Goal: Task Accomplishment & Management: Complete application form

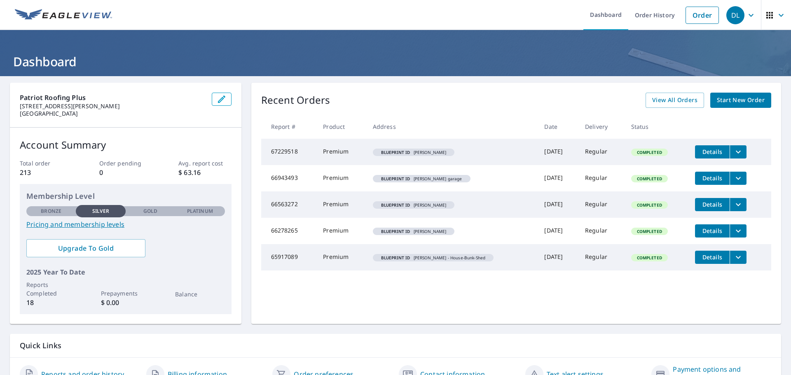
click at [80, 224] on link "Pricing and membership levels" at bounding box center [125, 225] width 199 height 10
click at [718, 101] on span "Start New Order" at bounding box center [741, 100] width 48 height 10
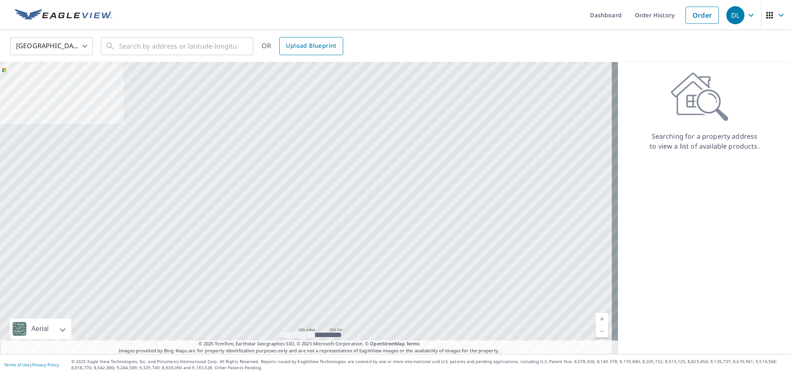
click at [311, 48] on span "Upload Blueprint" at bounding box center [311, 46] width 50 height 10
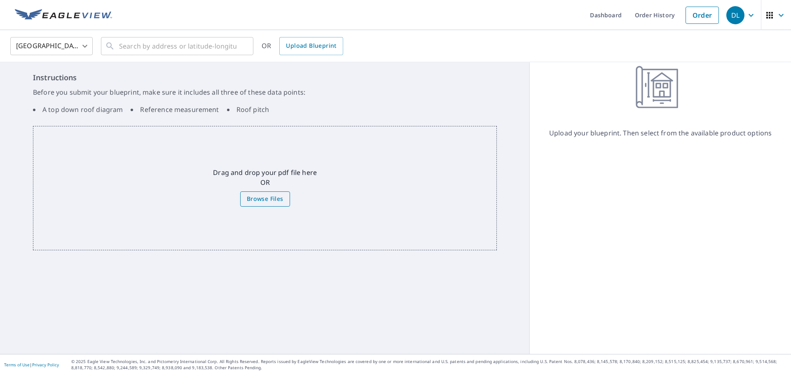
click at [267, 197] on span "Browse Files" at bounding box center [265, 199] width 37 height 10
click at [0, 0] on input "Browse Files" at bounding box center [0, 0] width 0 height 0
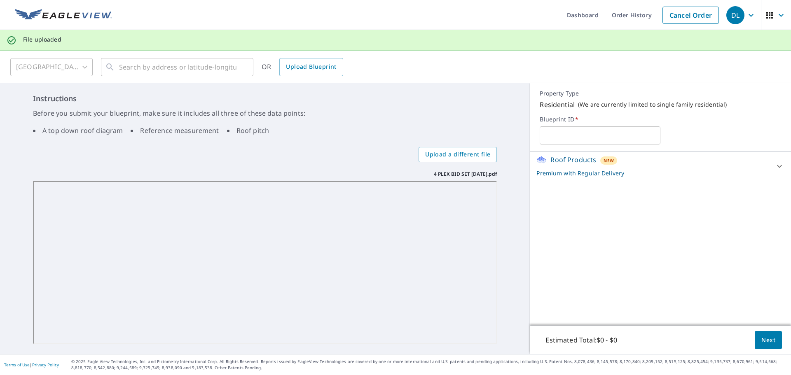
click at [552, 140] on input "text" at bounding box center [600, 135] width 121 height 23
type input "[PERSON_NAME] $ plex"
click at [763, 338] on span "Next" at bounding box center [769, 340] width 14 height 10
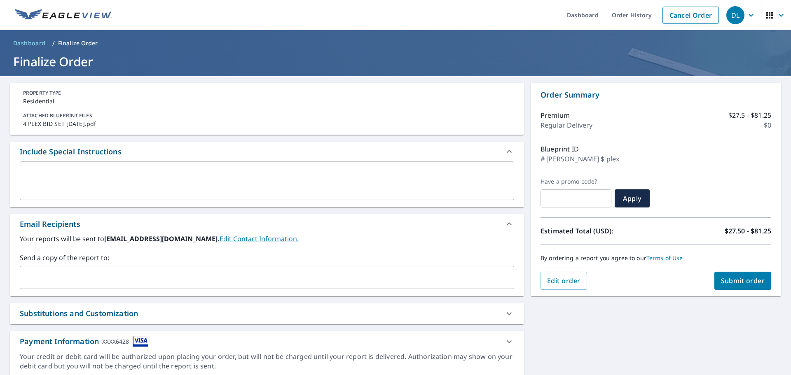
click at [568, 157] on p "# [PERSON_NAME] $ plex" at bounding box center [580, 159] width 79 height 10
click at [567, 284] on span "Edit order" at bounding box center [563, 281] width 33 height 9
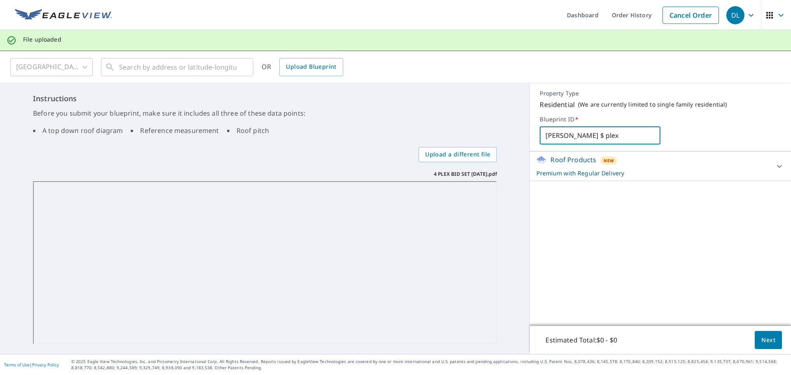
click at [563, 135] on input "[PERSON_NAME] $ plex" at bounding box center [600, 135] width 121 height 23
type input "[PERSON_NAME] 4 plex"
click at [762, 340] on span "Next" at bounding box center [769, 340] width 14 height 10
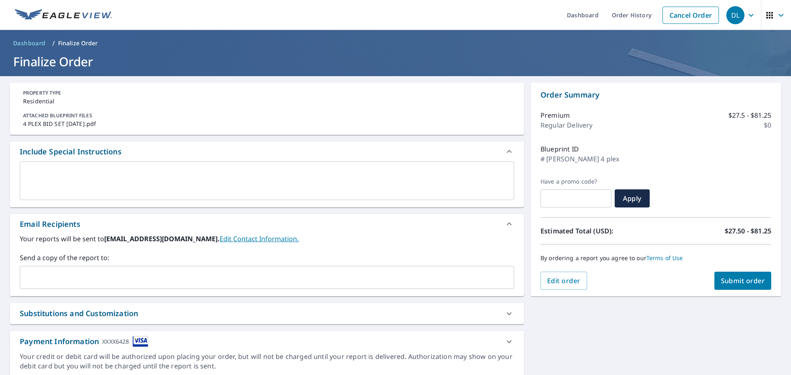
click at [729, 282] on span "Submit order" at bounding box center [743, 281] width 44 height 9
